Goal: Use online tool/utility: Utilize a website feature to perform a specific function

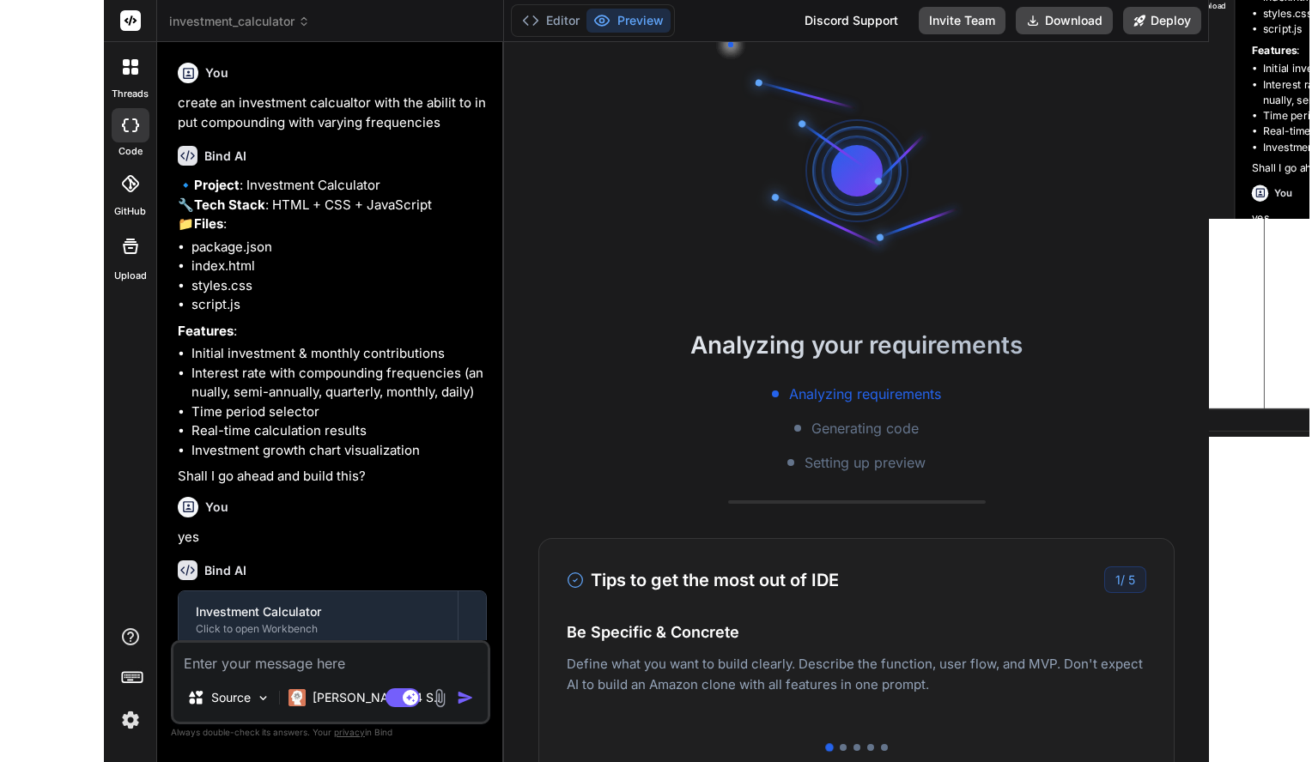
scroll to position [0, 67]
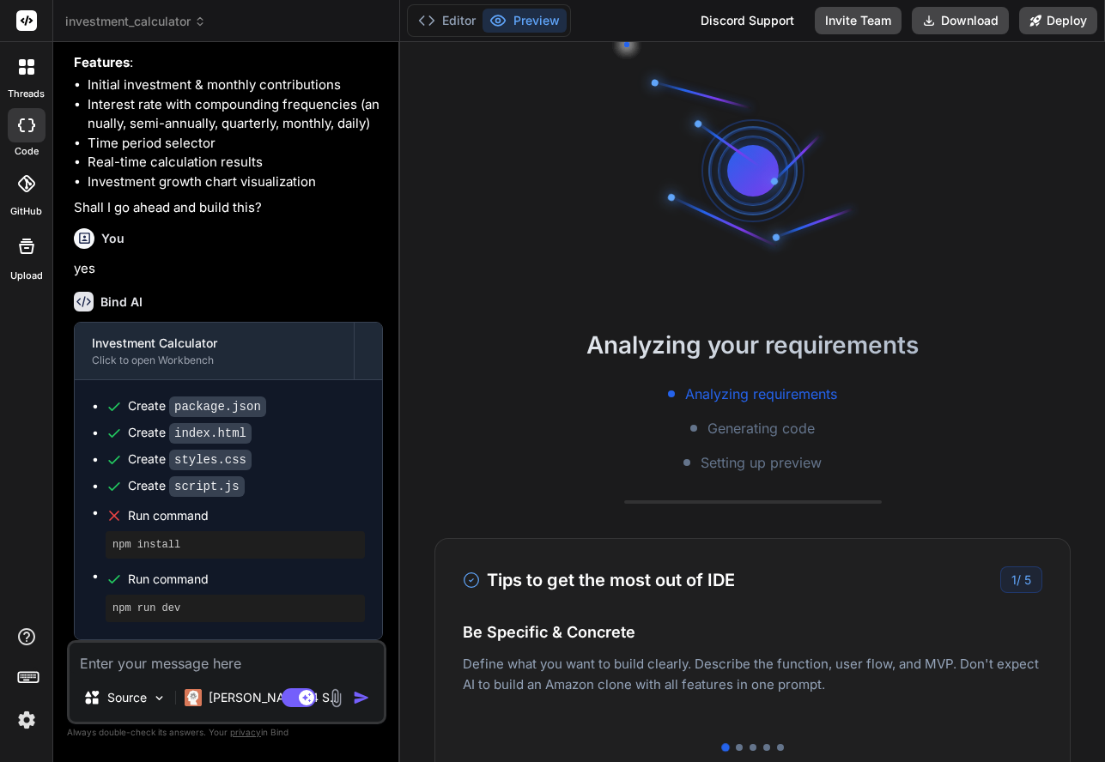
click at [950, 658] on h4 "Easy Deployment" at bounding box center [752, 649] width 579 height 23
click at [1032, 579] on div "1 / 5" at bounding box center [1021, 580] width 42 height 27
type textarea "} } // Initialize calculator when DOM is loaded document.addEventListener('DOMC…"
type textarea "x"
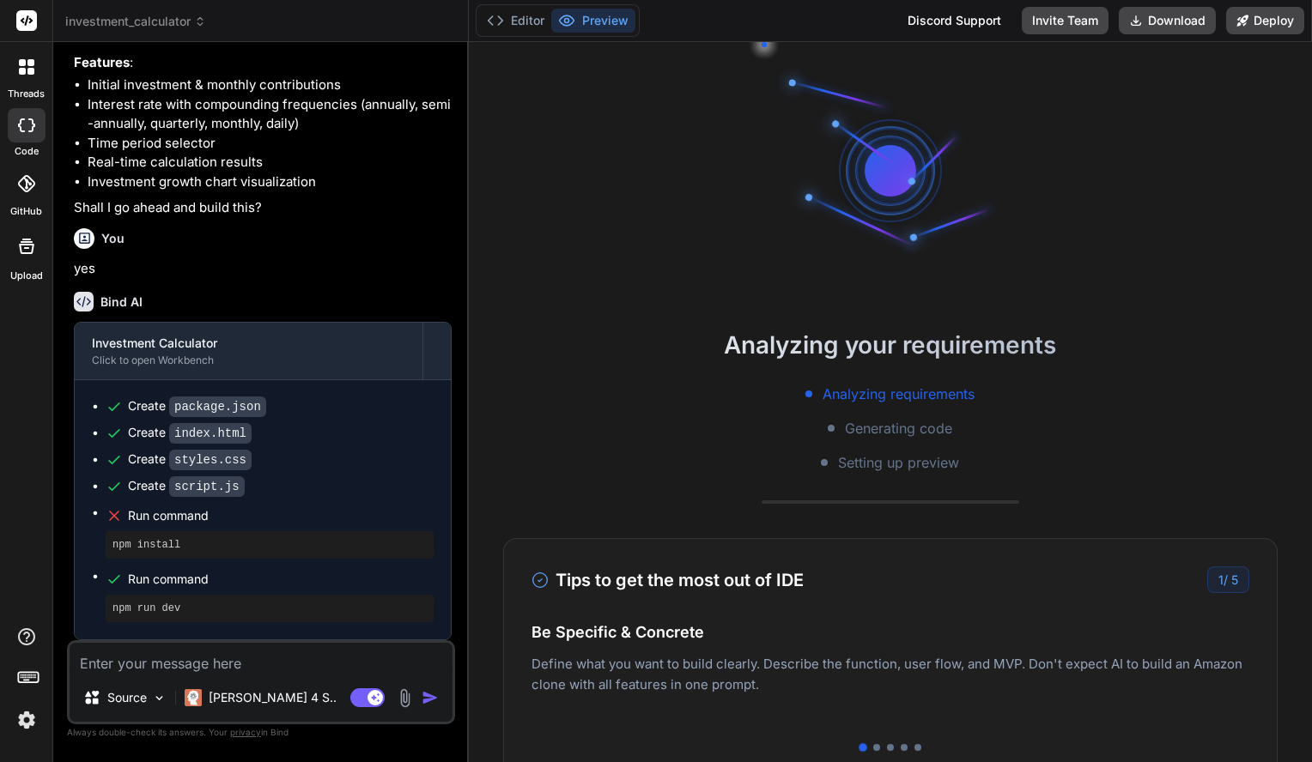
scroll to position [555, 0]
click at [138, 549] on pre "npm install" at bounding box center [269, 545] width 314 height 14
click at [175, 666] on textarea at bounding box center [261, 658] width 383 height 31
type textarea "n"
type textarea "x"
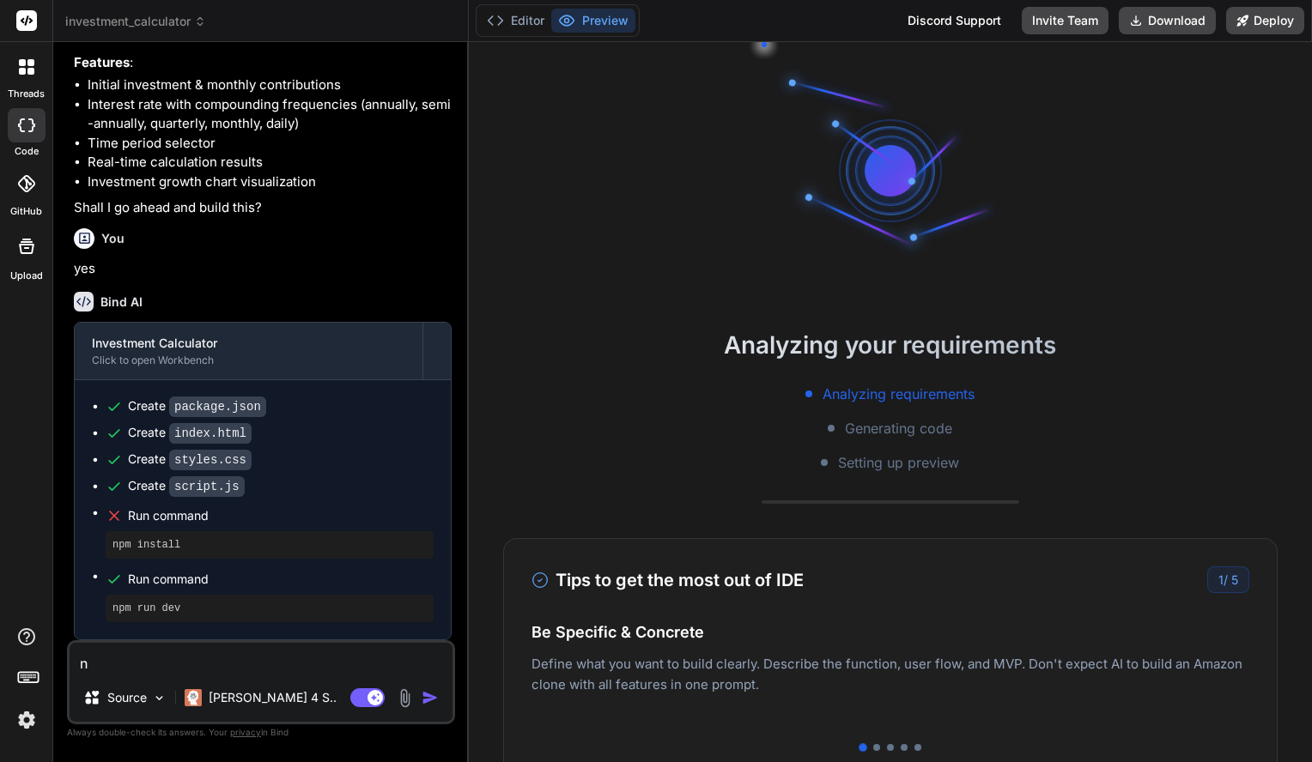
type textarea "np"
type textarea "x"
type textarea "npm"
type textarea "x"
type textarea "nom"
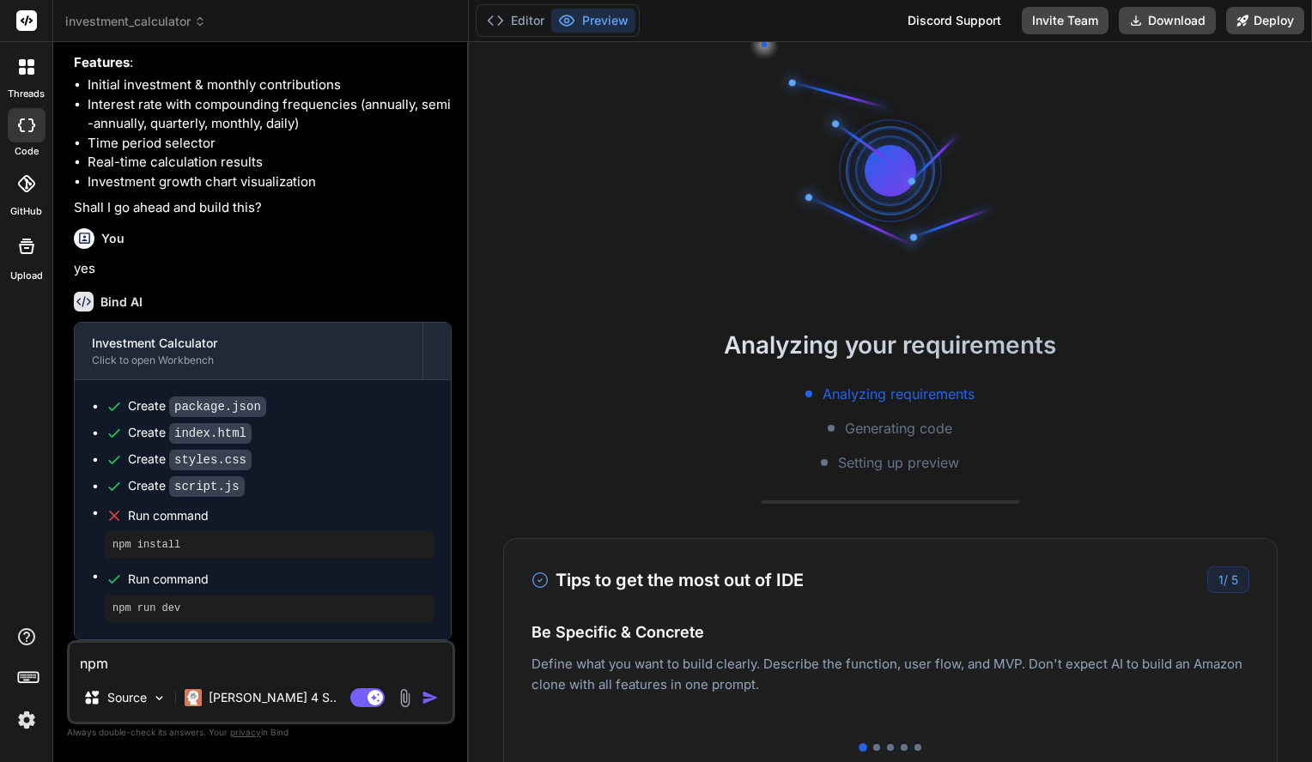
type textarea "x"
type textarea "nom i"
type textarea "x"
type textarea "nom in"
type textarea "x"
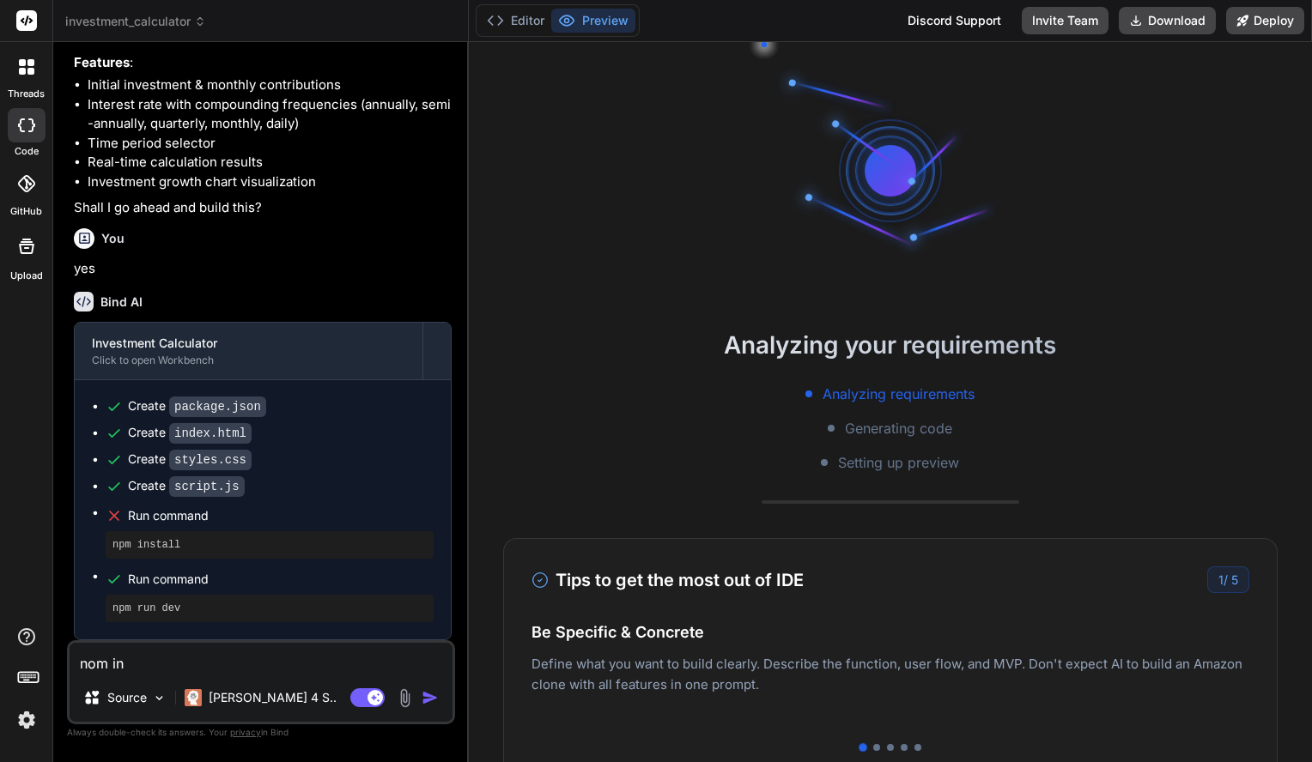
type textarea "nom ins"
type textarea "x"
type textarea "nom inst"
type textarea "x"
type textarea "nom insta"
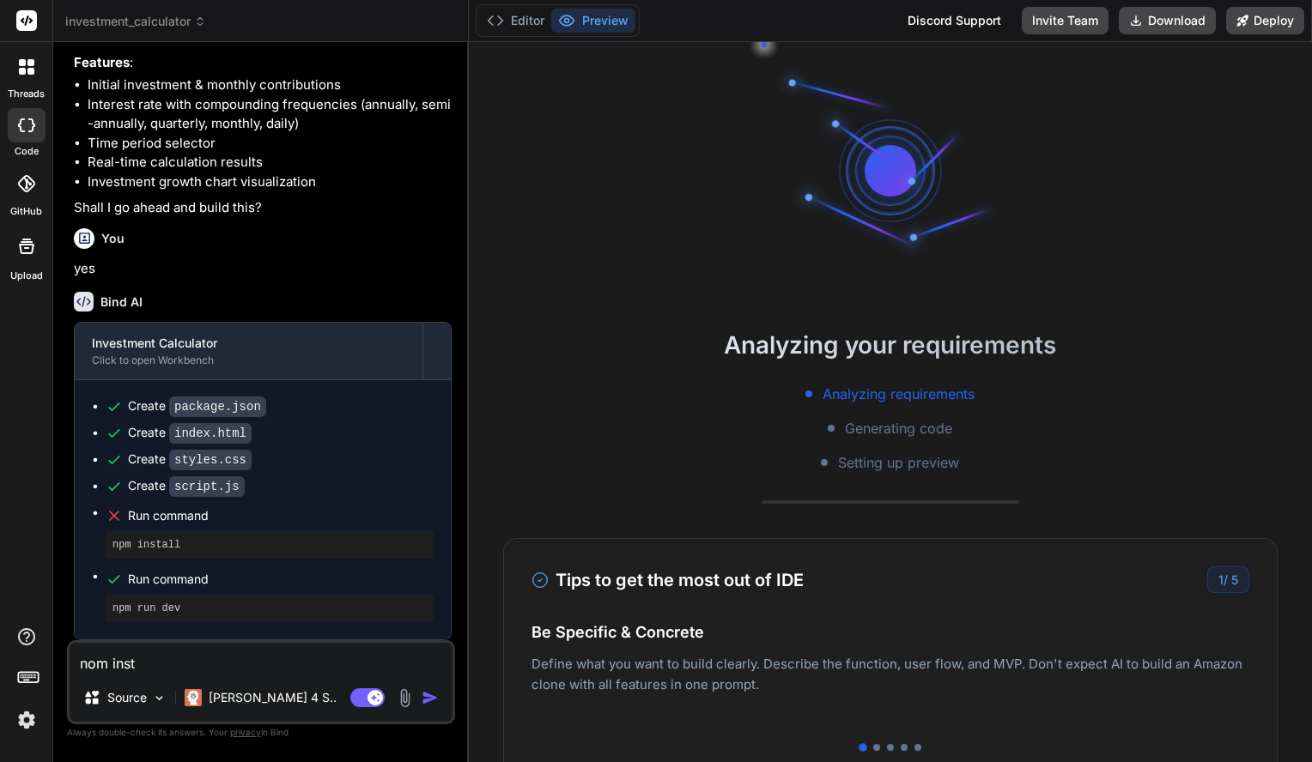
type textarea "x"
type textarea "nom instal"
type textarea "x"
type textarea "nom install"
type textarea "x"
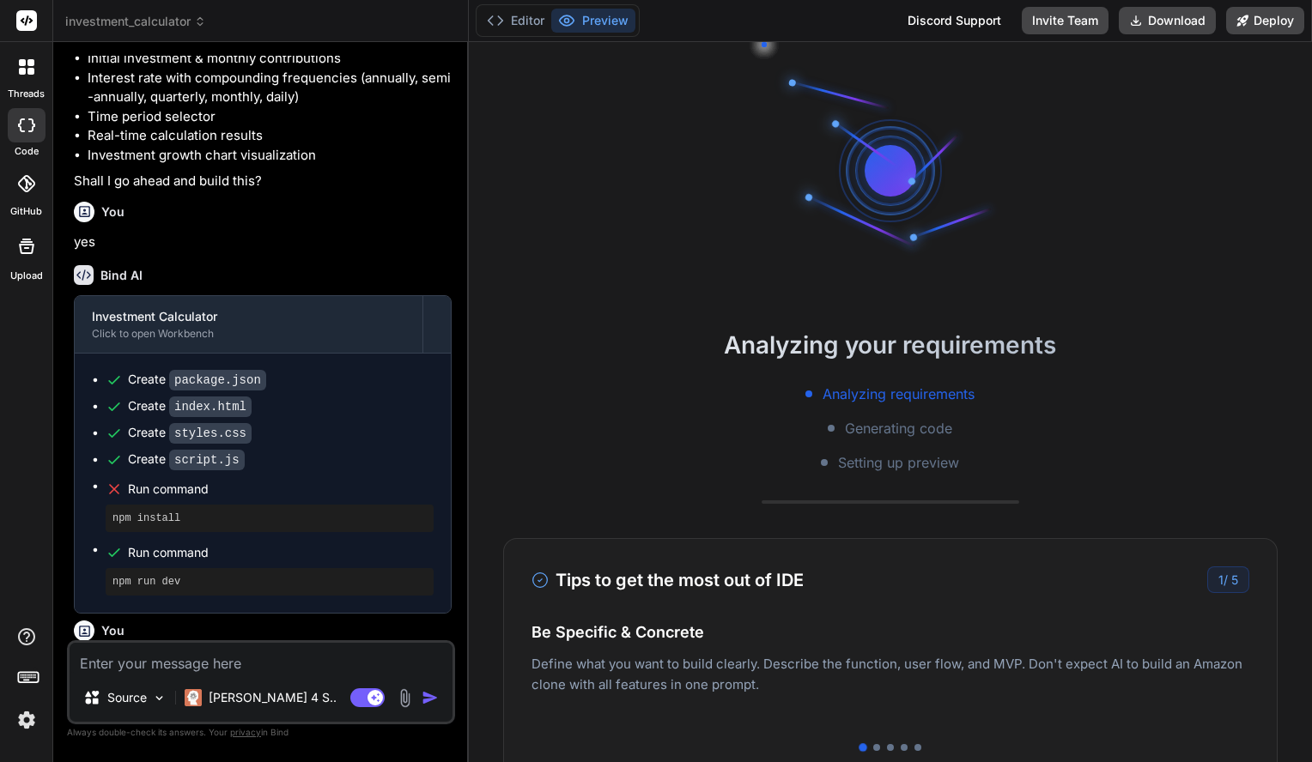
type textarea "n"
type textarea "x"
type textarea "np"
type textarea "x"
type textarea "npm"
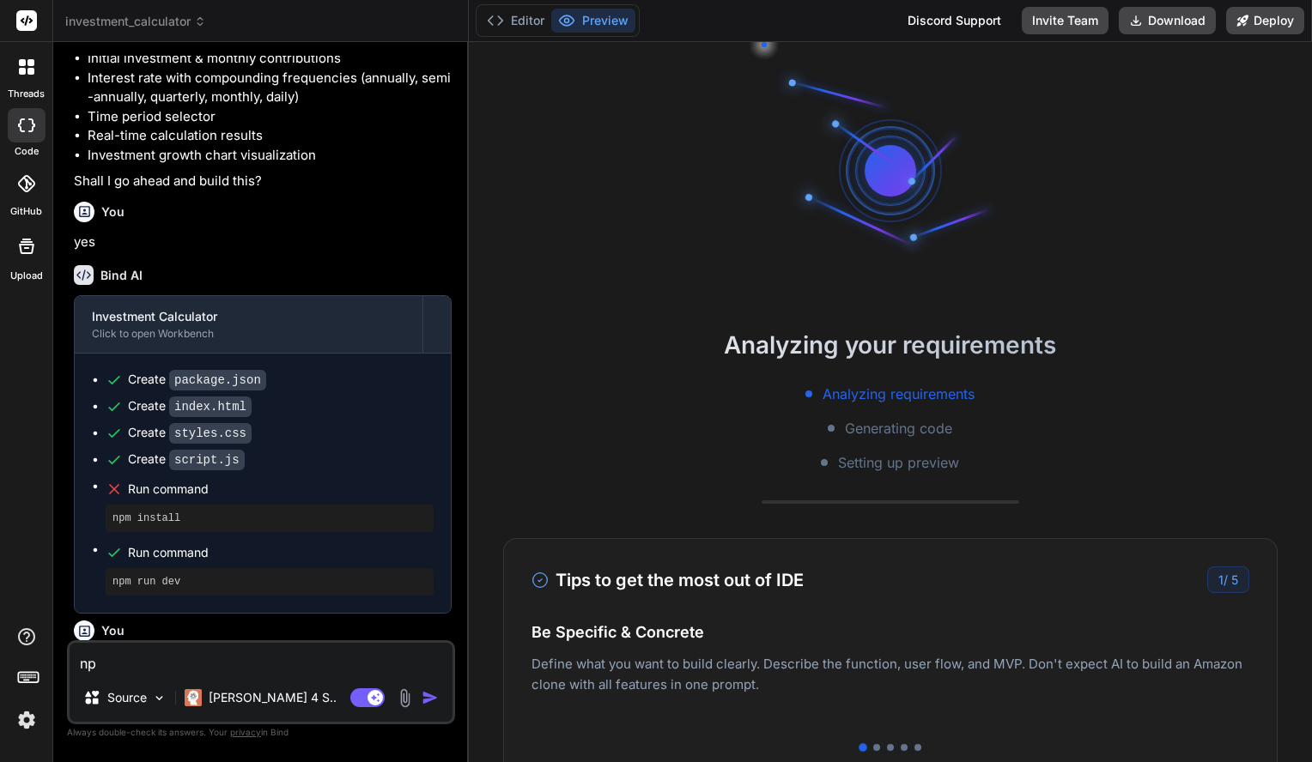
type textarea "x"
type textarea "npm"
type textarea "x"
type textarea "npm i"
type textarea "x"
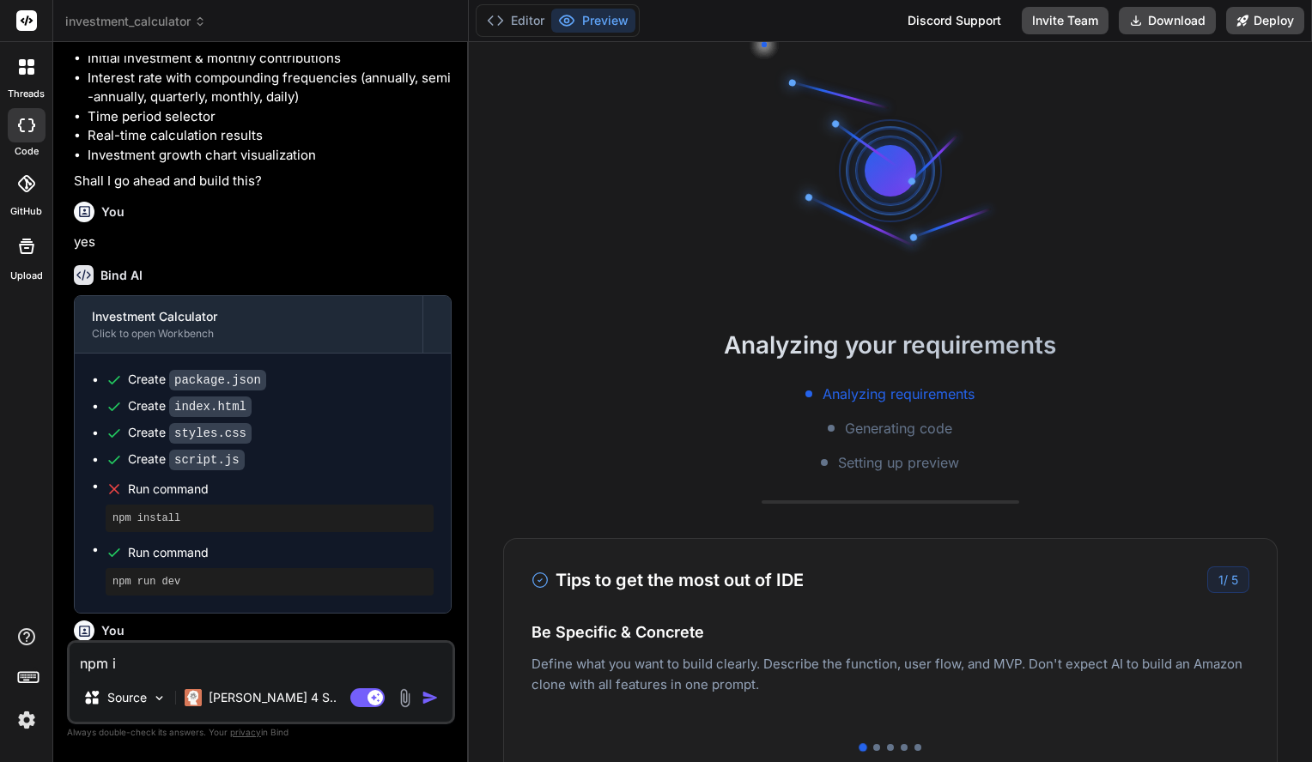
type textarea "npm in"
type textarea "x"
type textarea "npm ins"
type textarea "x"
type textarea "npm inst"
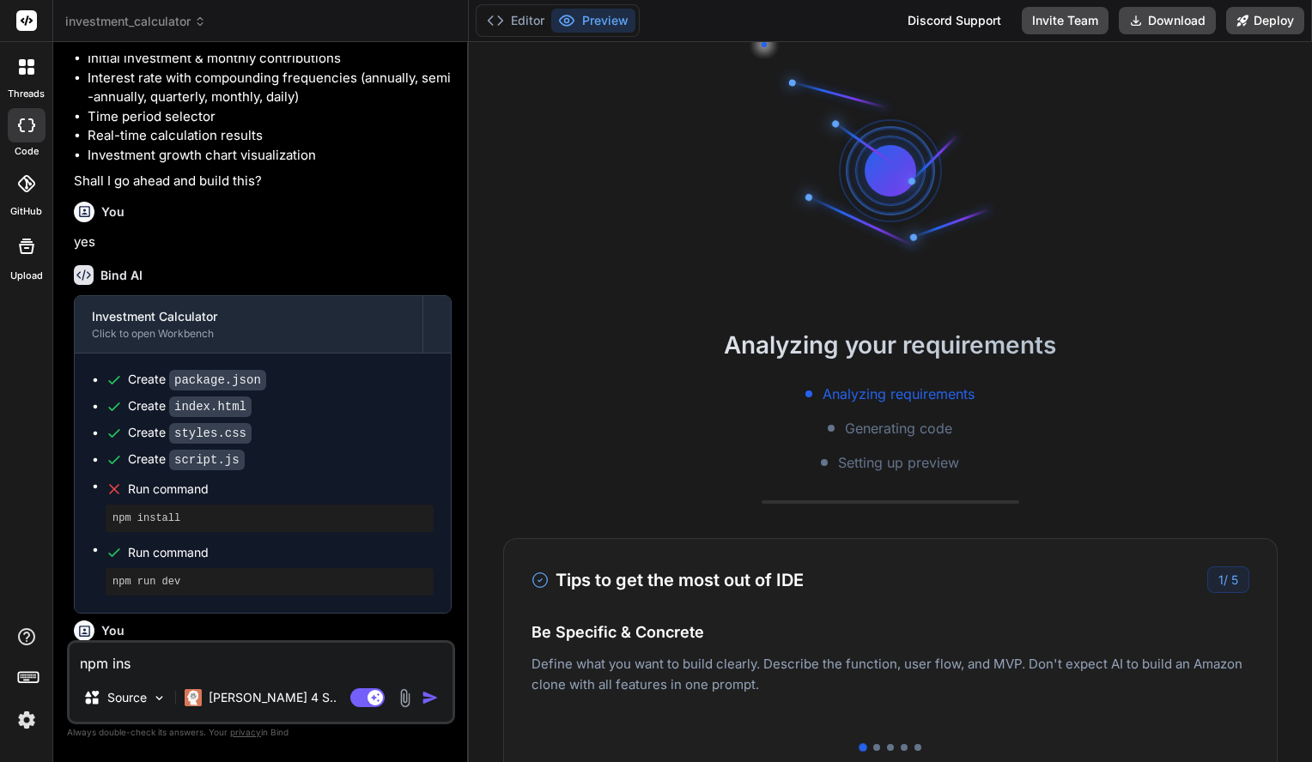
type textarea "x"
type textarea "npm insta"
type textarea "x"
type textarea "npm instal"
type textarea "x"
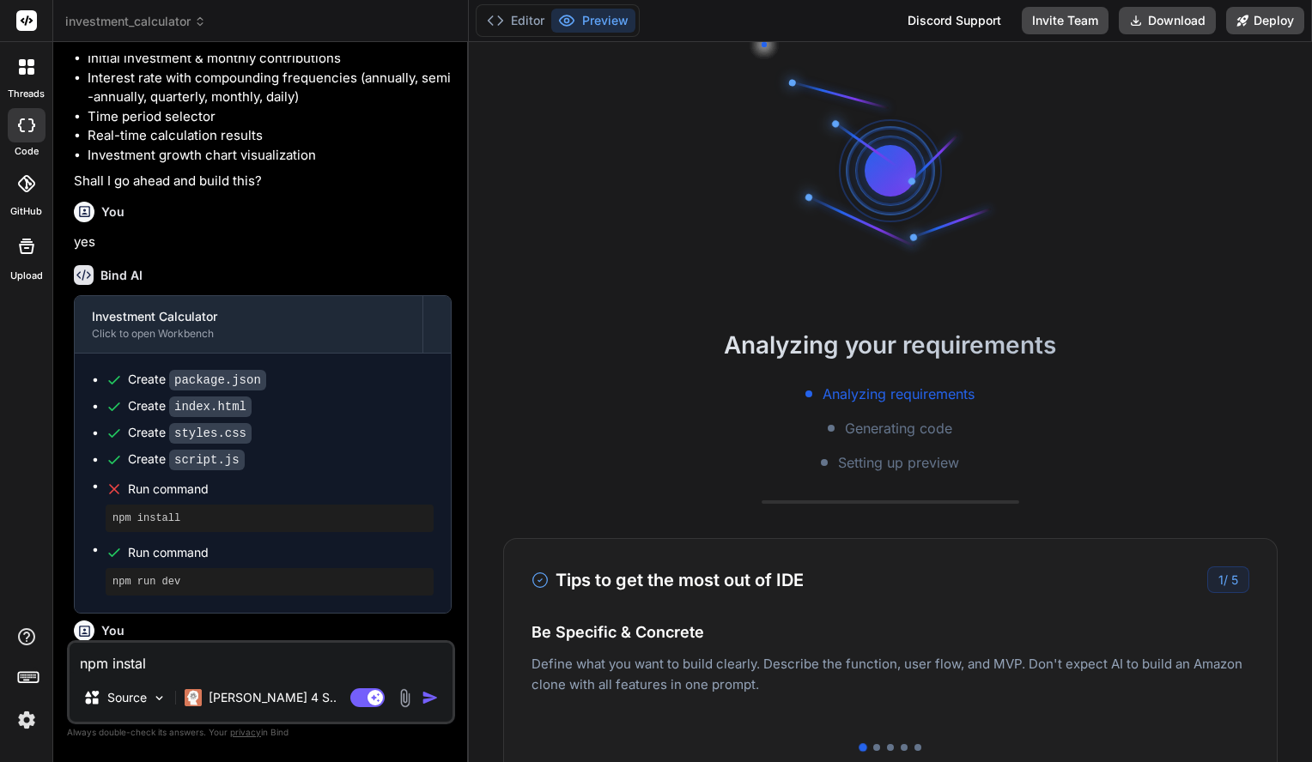
type textarea "npm install"
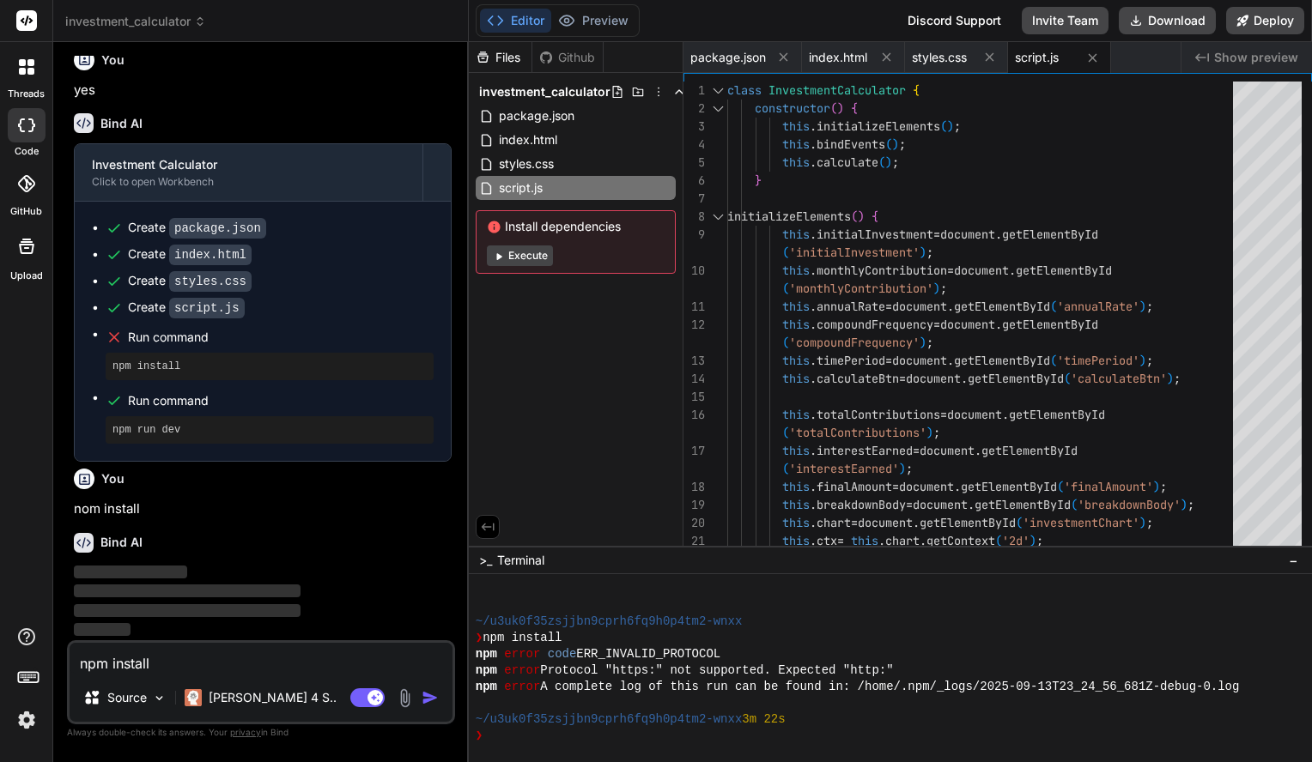
scroll to position [636, 0]
type textarea "x"
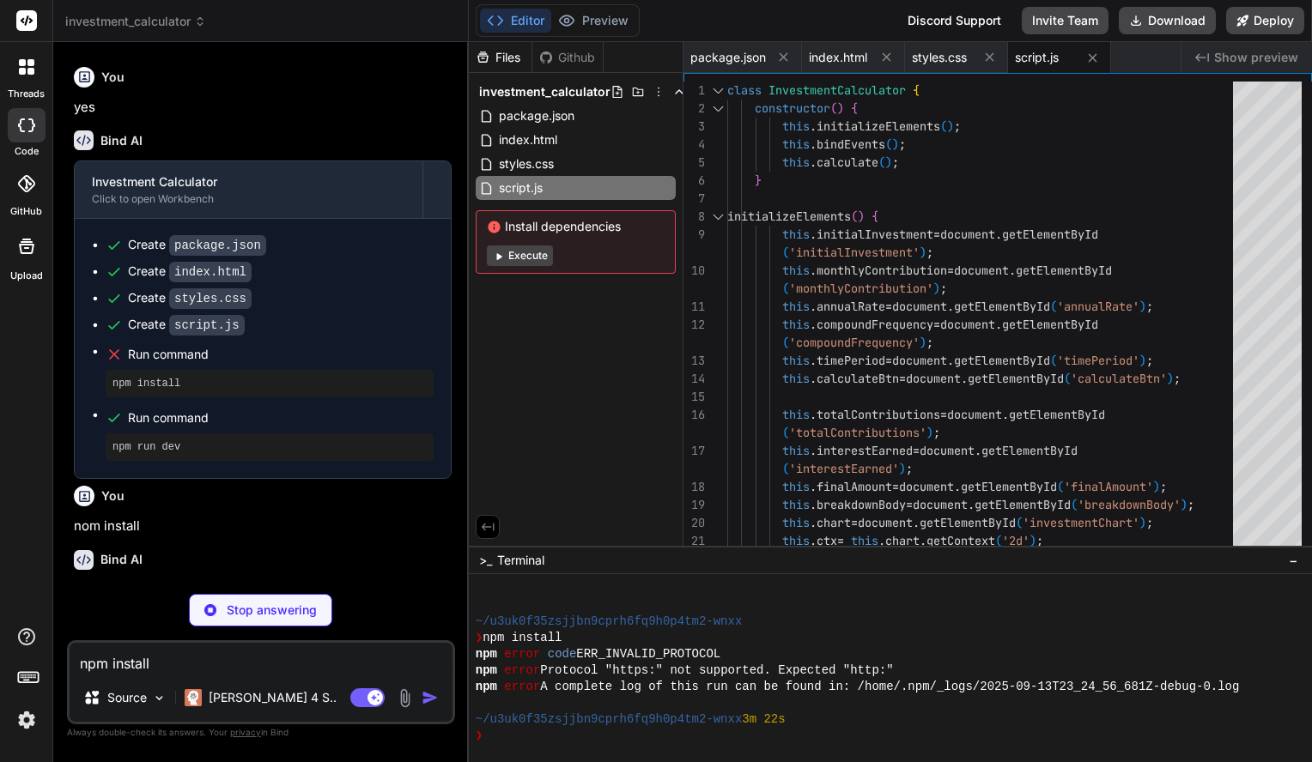
type textarea "npm install"
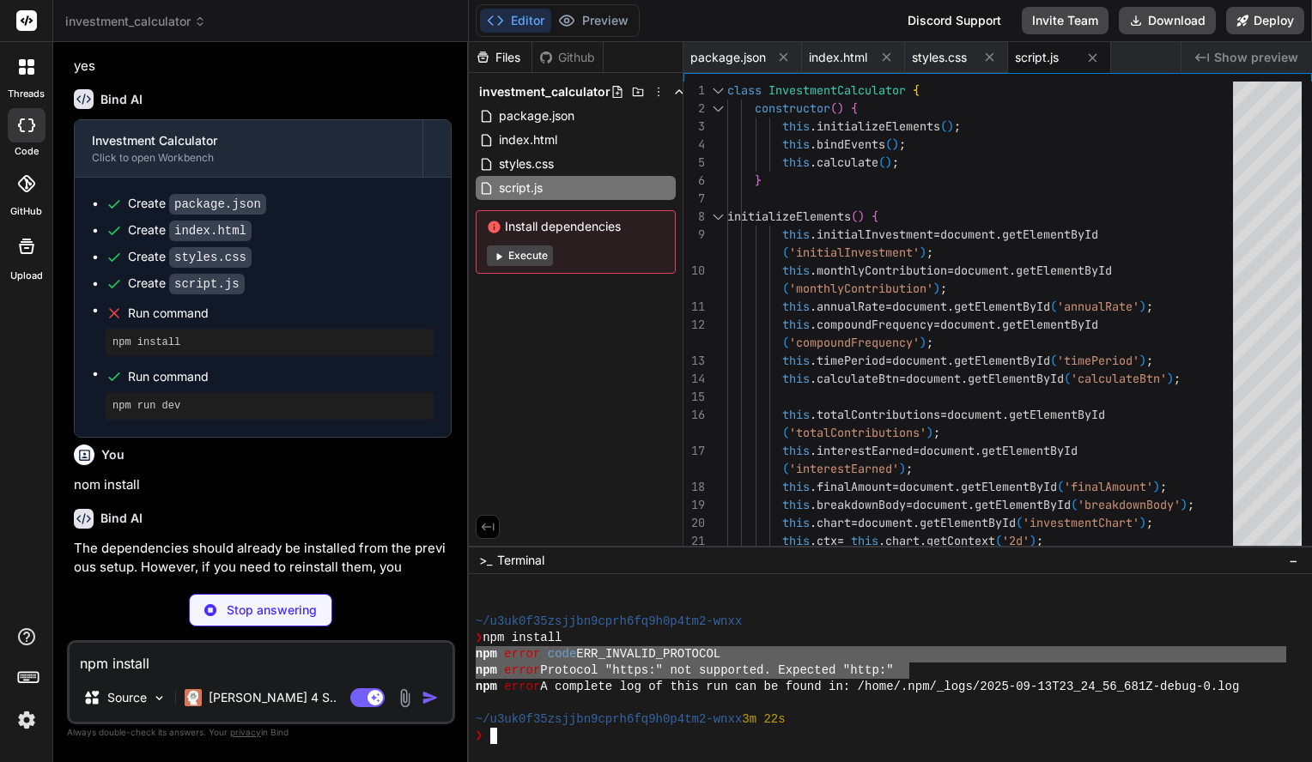
drag, startPoint x: 910, startPoint y: 667, endPoint x: 476, endPoint y: 650, distance: 433.8
click at [476, 650] on div "~/u3uk0f35zsjjbn9cprh6fq9h0p4tm2-wnxx ❯ npm install npm error code ERR_INVALID_…" at bounding box center [881, 662] width 810 height 163
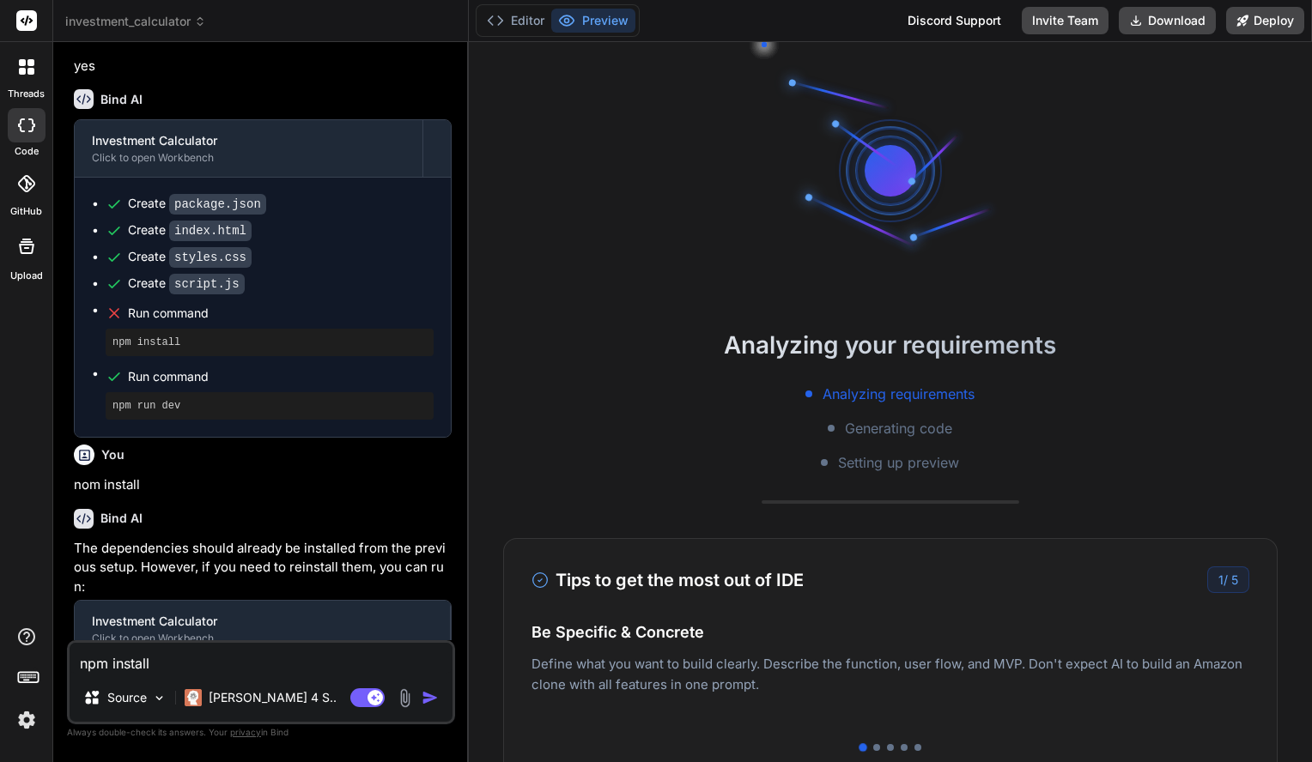
click at [482, 670] on div "Analyzing your requirements Analyzing requirements Generating code Setting up p…" at bounding box center [890, 402] width 843 height 720
drag, startPoint x: 466, startPoint y: 676, endPoint x: 567, endPoint y: 672, distance: 101.4
click at [567, 672] on div "investment_calculator Created with Pixso. Bind AI Web Search Created with Pixso…" at bounding box center [682, 381] width 1258 height 762
type textarea "x"
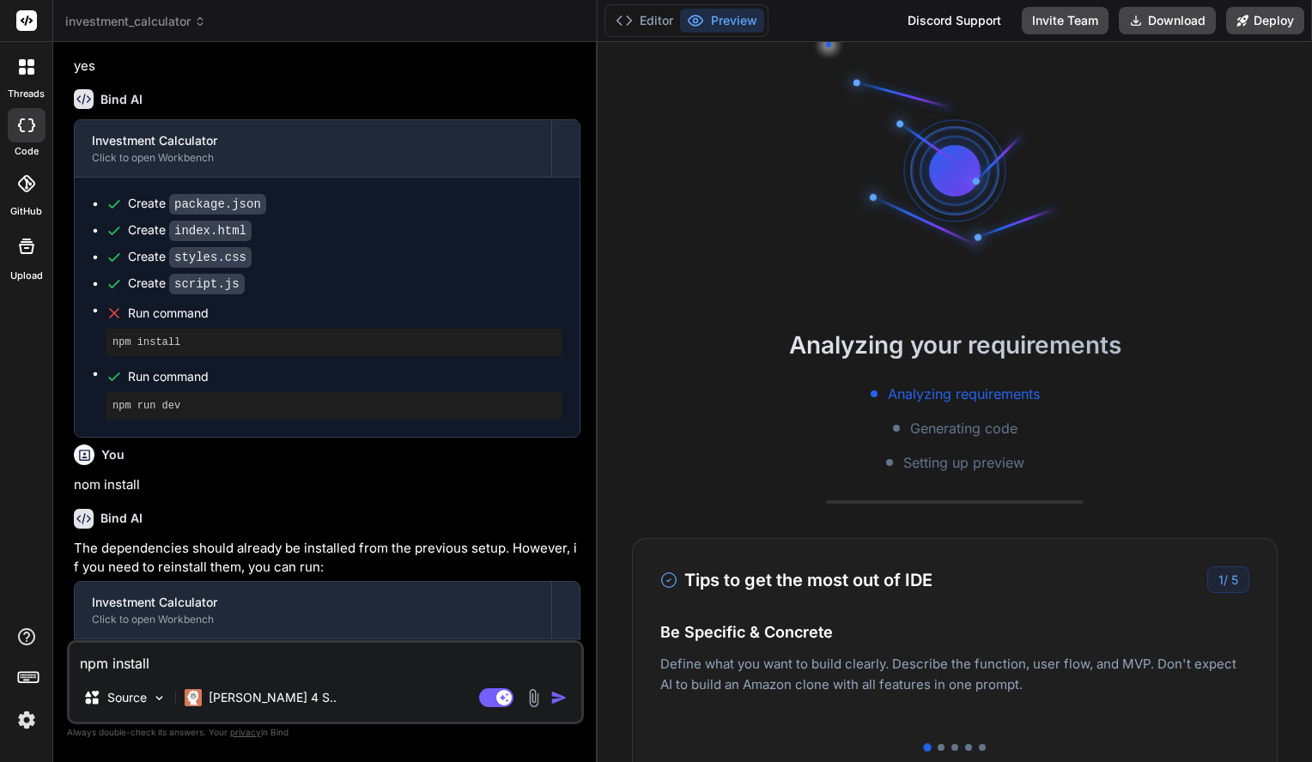
type textarea "// Initialize calculator when DOM is loaded document.addEventListener('DOMConte…"
type textarea "x"
click at [433, 713] on div "Source Claude 4 S.." at bounding box center [326, 701] width 512 height 41
click at [835, 381] on div "Analyzing your requirements Analyzing requirements Generating code Setting up p…" at bounding box center [954, 400] width 714 height 146
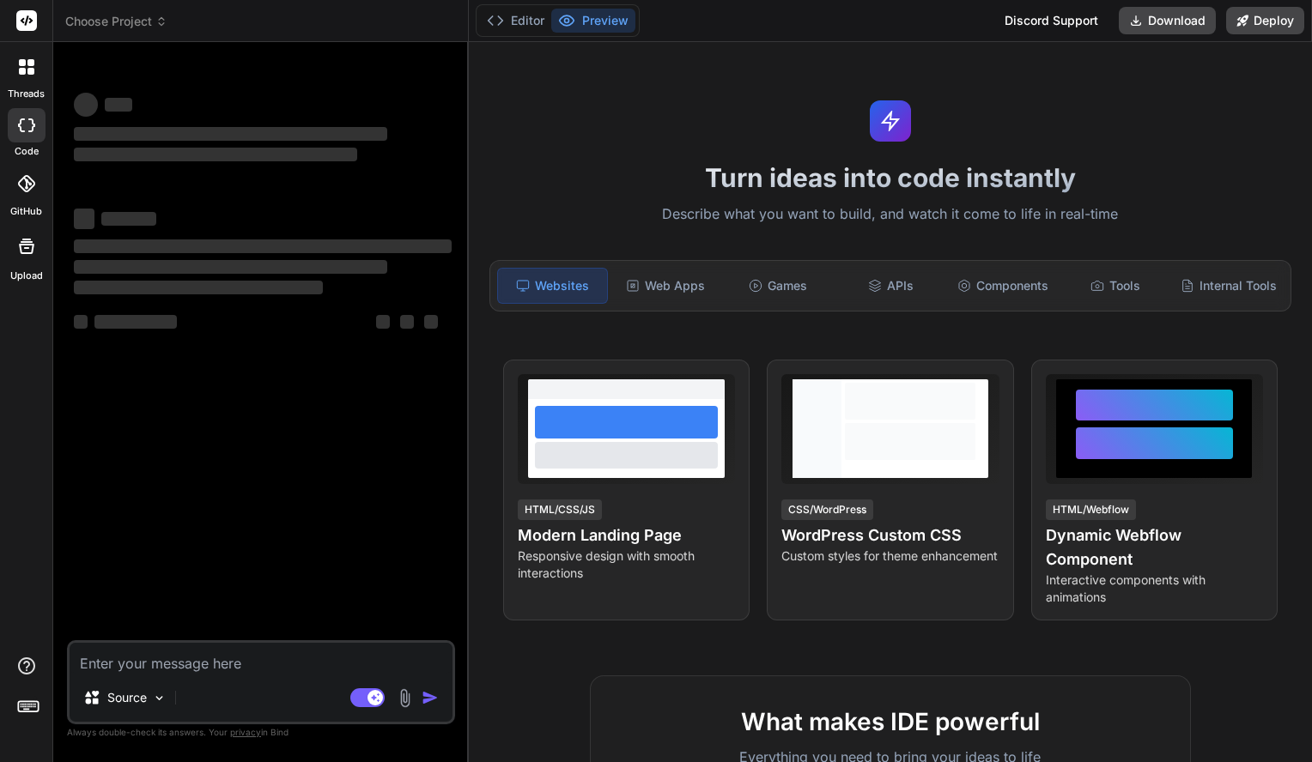
click at [27, 63] on icon at bounding box center [30, 62] width 7 height 7
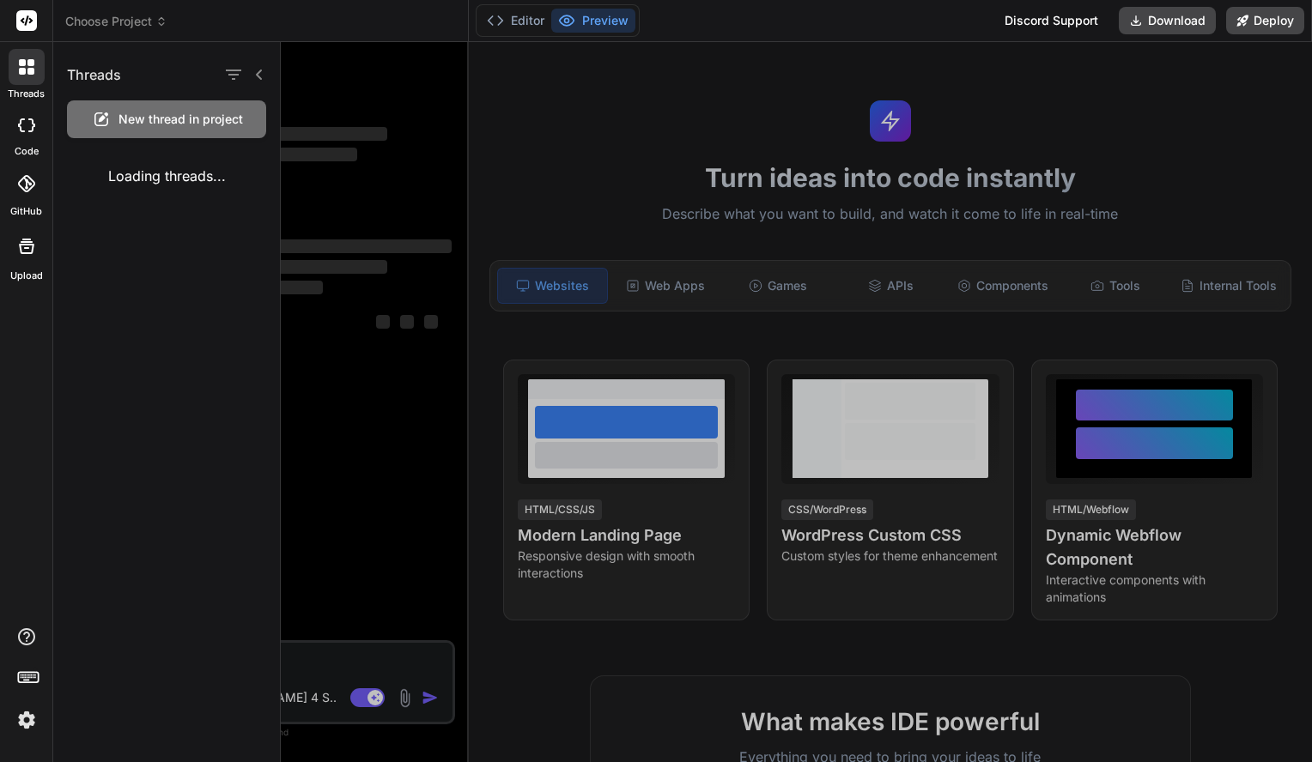
click at [27, 15] on rect at bounding box center [26, 20] width 21 height 21
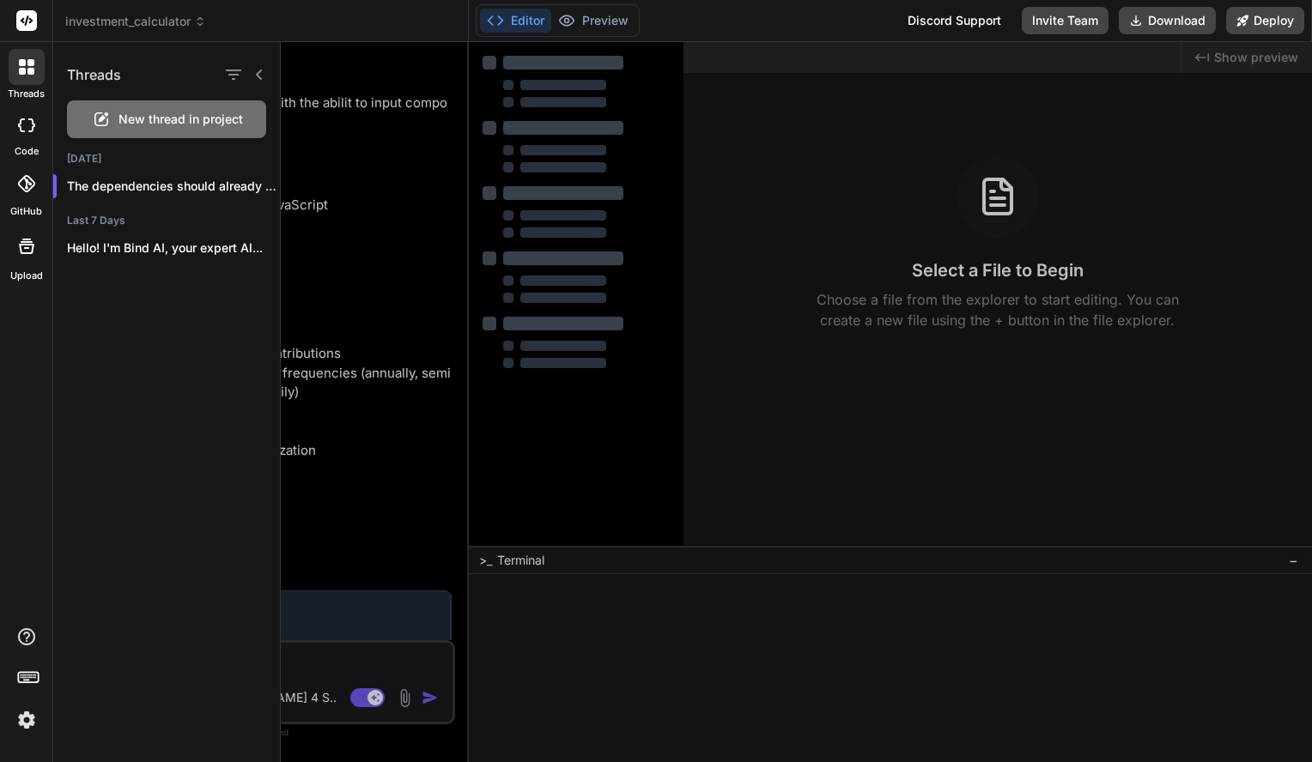
click at [141, 27] on span "investment_calculator" at bounding box center [135, 21] width 141 height 17
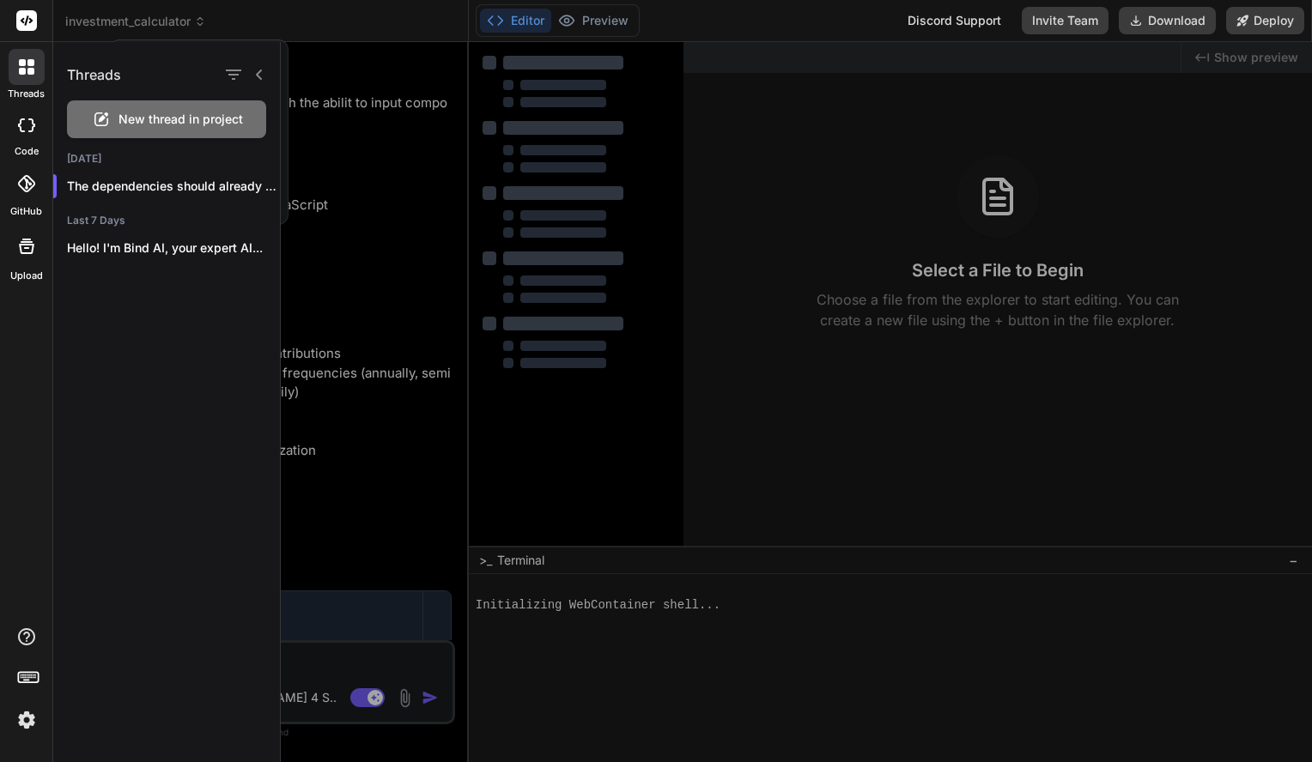
scroll to position [306, 0]
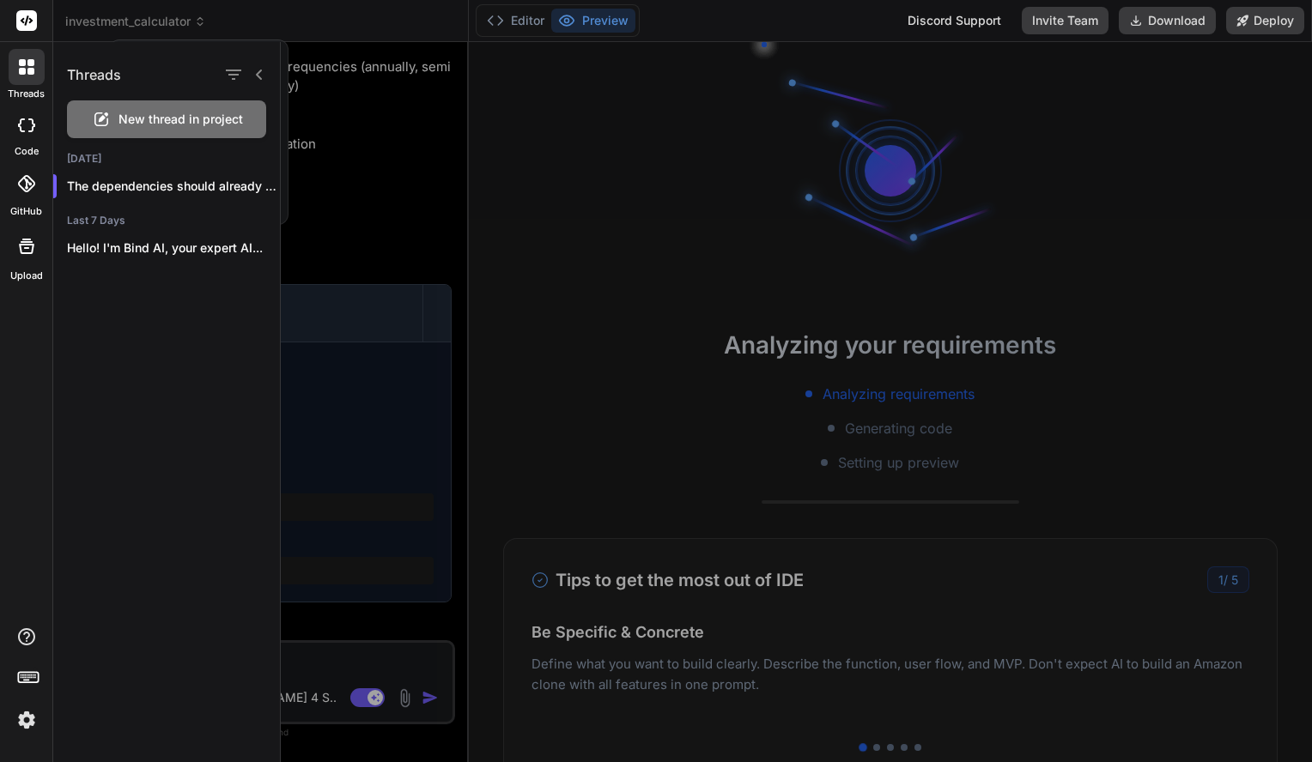
type textarea "x"
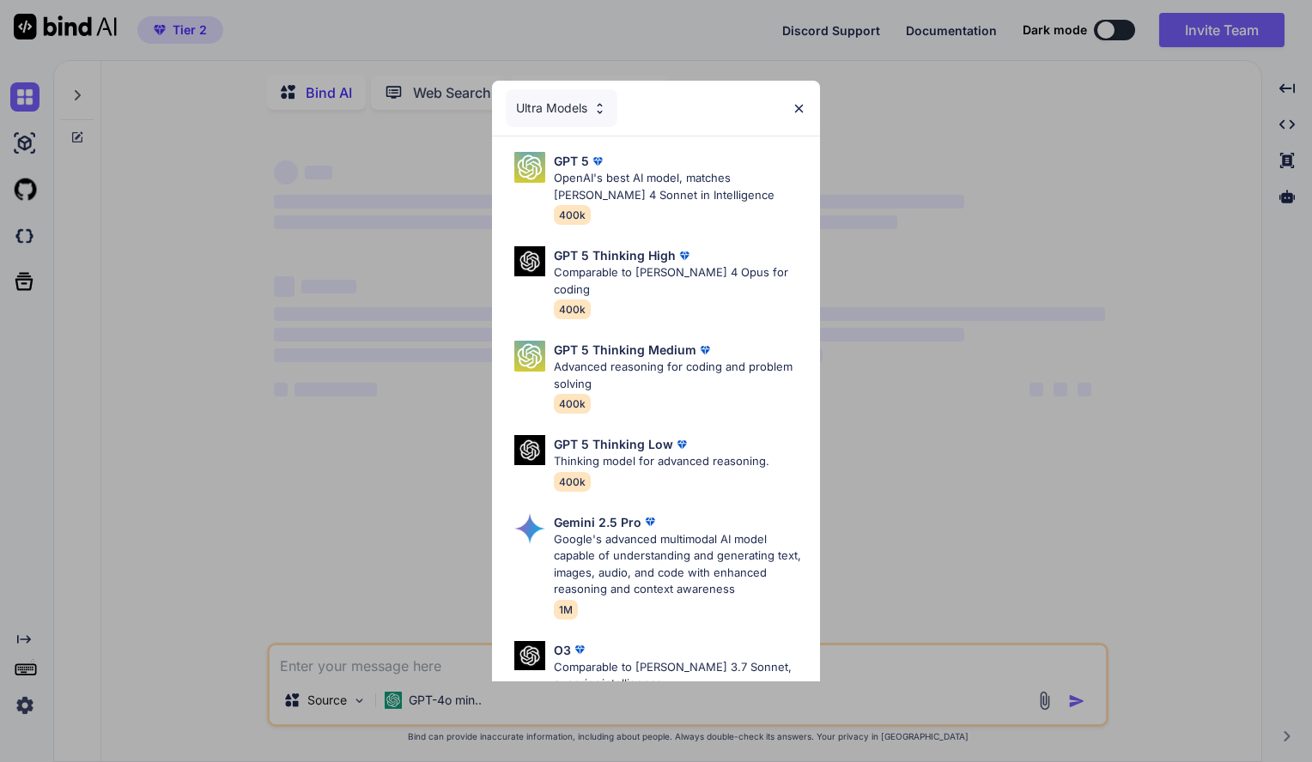
type textarea "x"
